Goal: Task Accomplishment & Management: Complete application form

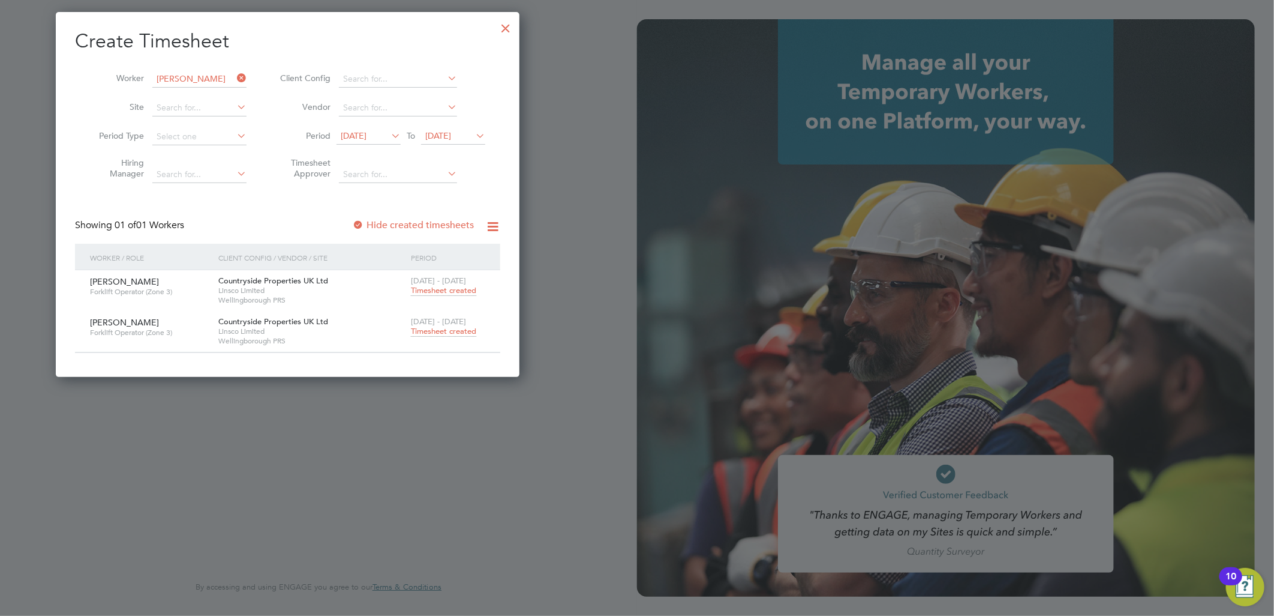
scroll to position [365, 464]
drag, startPoint x: 403, startPoint y: 229, endPoint x: 502, endPoint y: 28, distance: 224.1
click at [406, 220] on div "Hide created timesheets" at bounding box center [414, 225] width 124 height 13
click at [504, 28] on div at bounding box center [506, 25] width 22 height 22
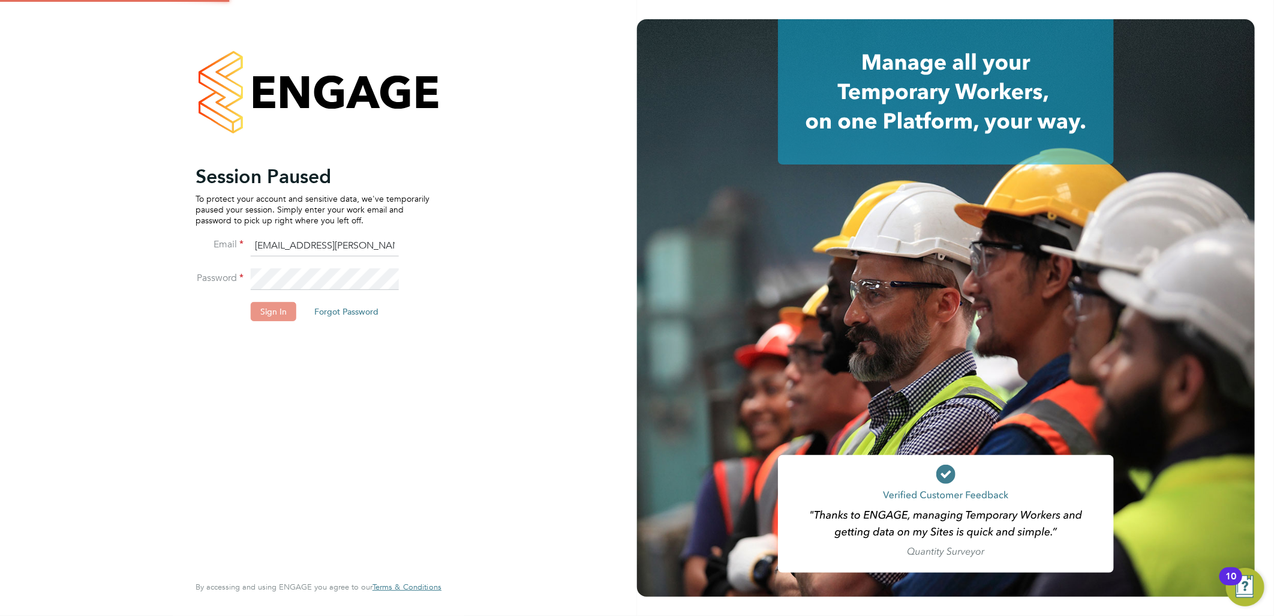
click at [270, 308] on button "Sign In" at bounding box center [274, 311] width 46 height 19
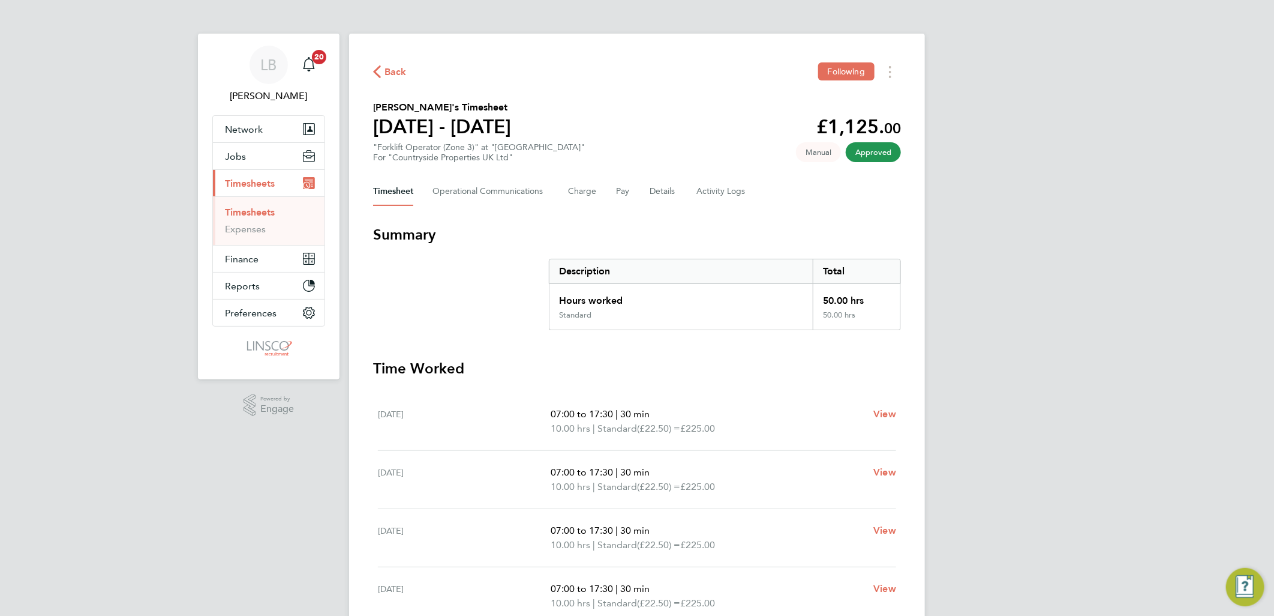
click at [387, 68] on span "Back" at bounding box center [396, 72] width 22 height 14
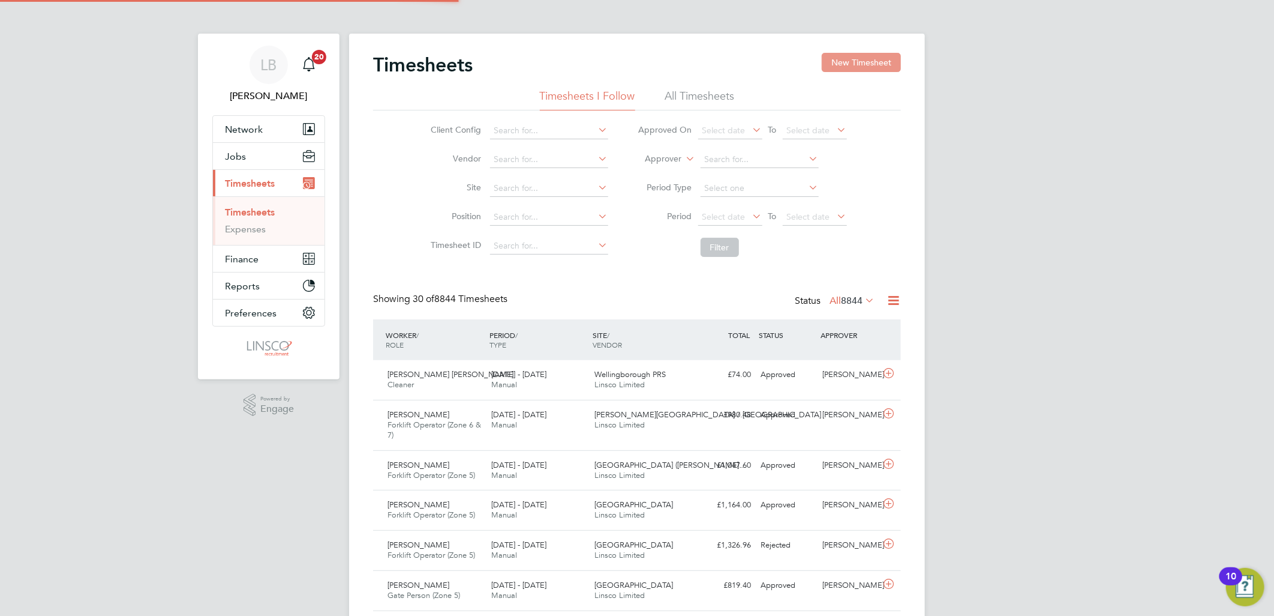
click at [854, 67] on button "New Timesheet" at bounding box center [861, 62] width 79 height 19
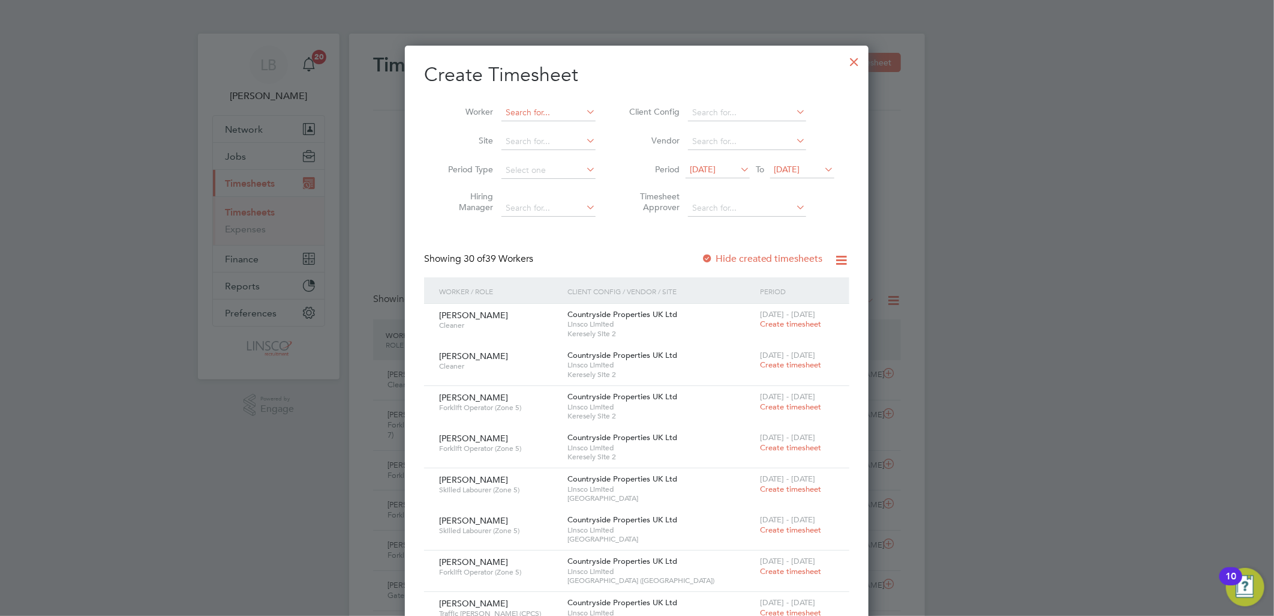
click at [567, 110] on input at bounding box center [549, 112] width 94 height 17
click at [550, 139] on li "Mandee p Klair" at bounding box center [560, 145] width 119 height 16
type input "Mandeep Klair"
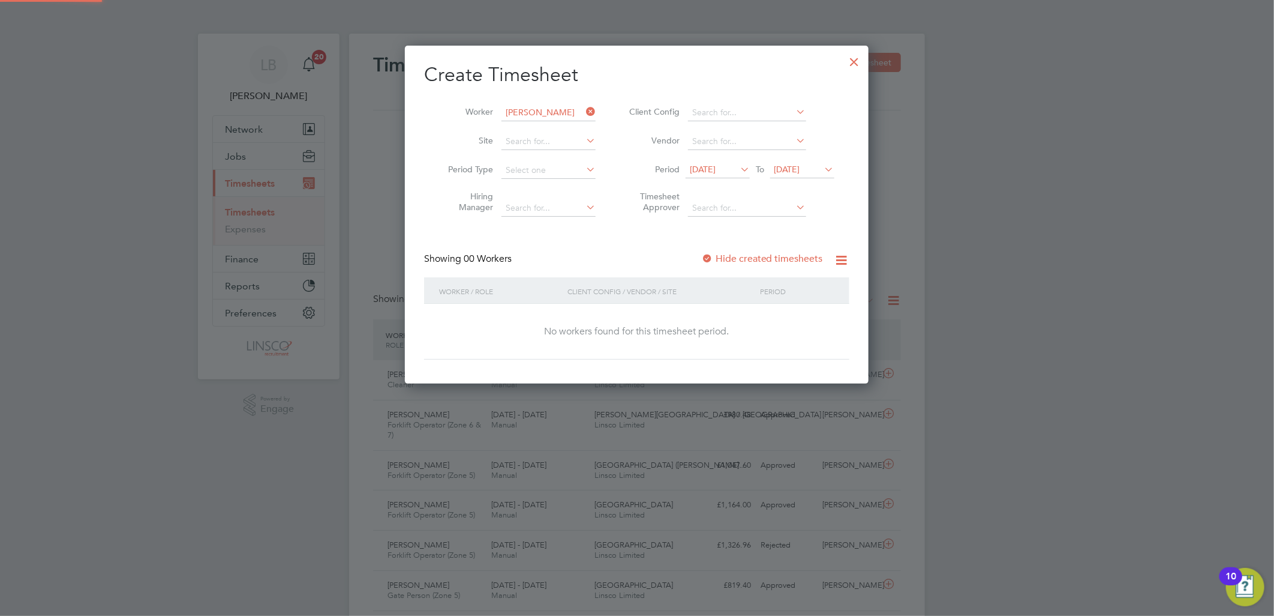
click at [793, 258] on label "Hide created timesheets" at bounding box center [762, 259] width 122 height 12
click at [801, 259] on label "Hide created timesheets" at bounding box center [762, 259] width 122 height 12
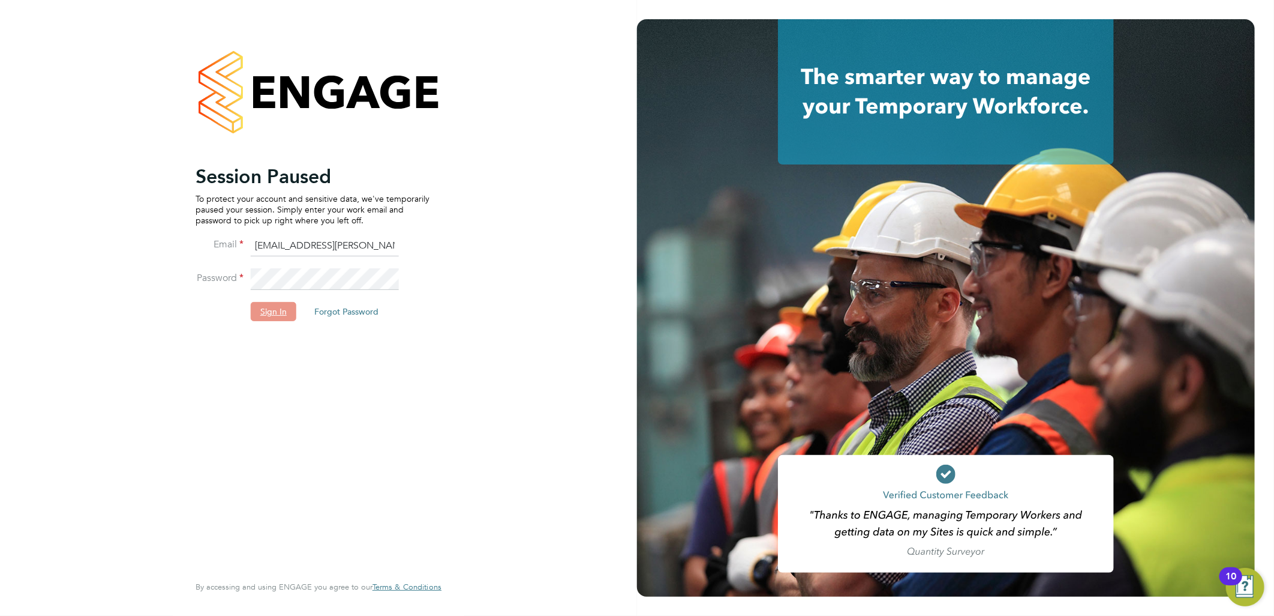
click at [262, 313] on button "Sign In" at bounding box center [274, 311] width 46 height 19
